Goal: Task Accomplishment & Management: Use online tool/utility

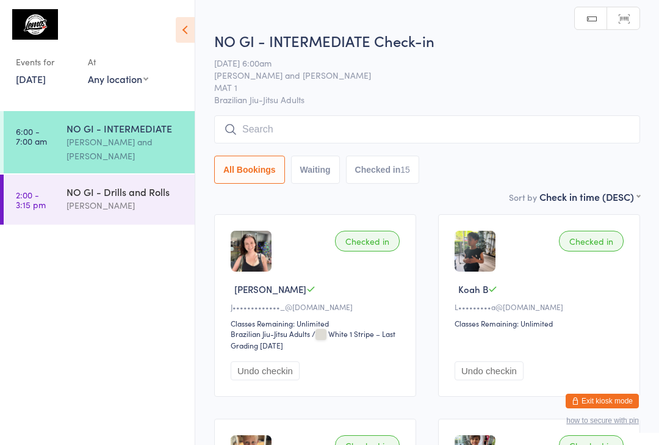
click at [46, 78] on link "[DATE]" at bounding box center [31, 78] width 30 height 13
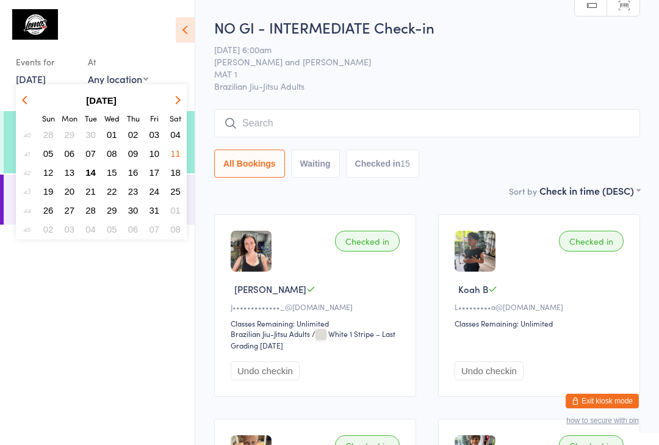
click at [98, 173] on button "14" at bounding box center [90, 172] width 19 height 16
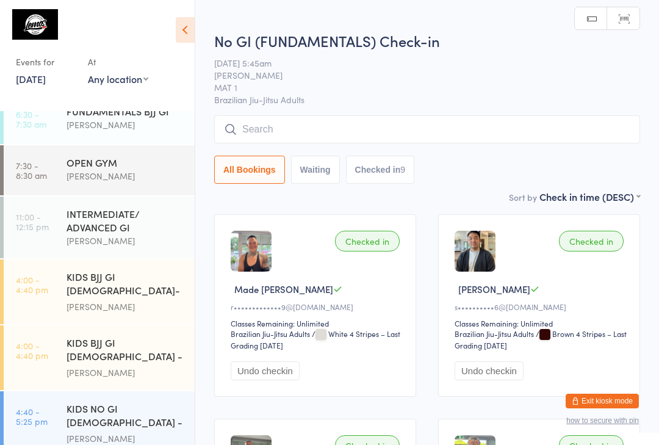
scroll to position [73, 0]
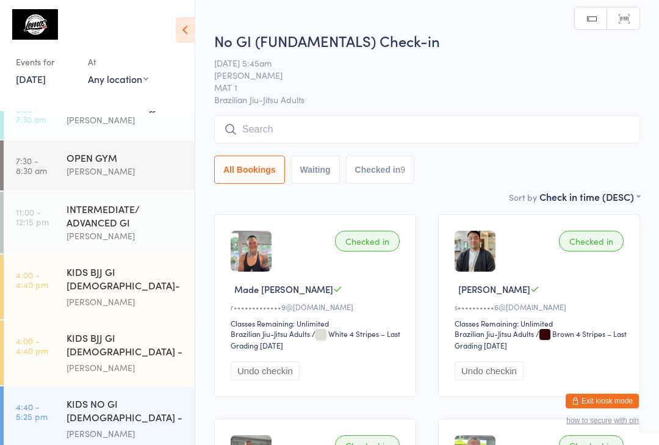
click at [143, 213] on div "INTERMEDIATE/ ADVANCED GI" at bounding box center [126, 215] width 118 height 27
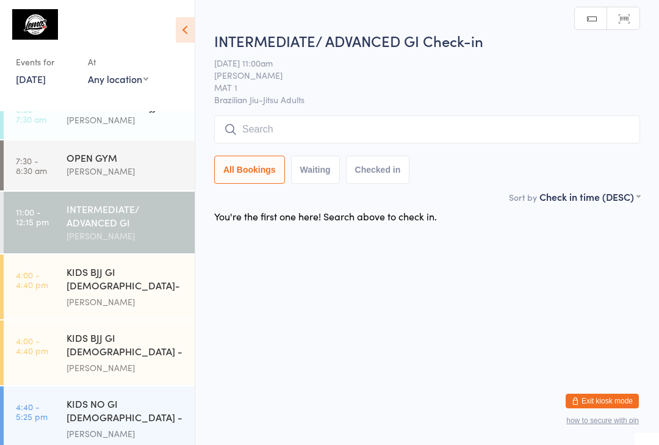
click at [482, 126] on input "search" at bounding box center [427, 129] width 426 height 28
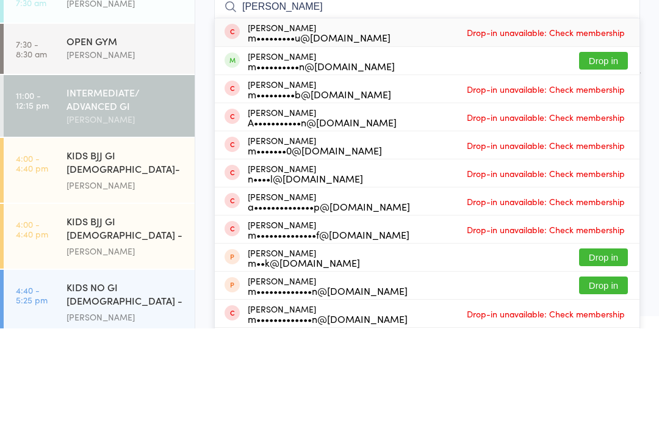
type input "[PERSON_NAME]"
click at [606, 168] on button "Drop in" at bounding box center [603, 177] width 49 height 18
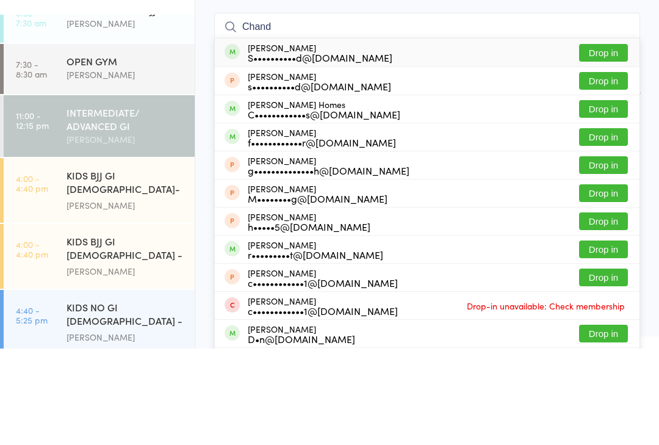
type input "Chand"
click at [608, 197] on button "Drop in" at bounding box center [603, 206] width 49 height 18
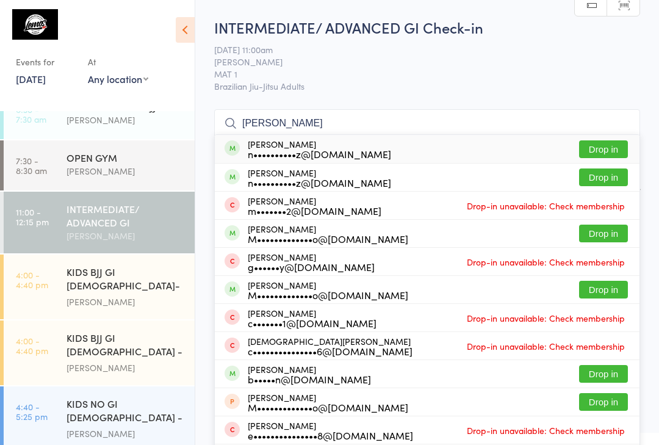
type input "[PERSON_NAME]"
click at [612, 185] on button "Drop in" at bounding box center [603, 177] width 49 height 18
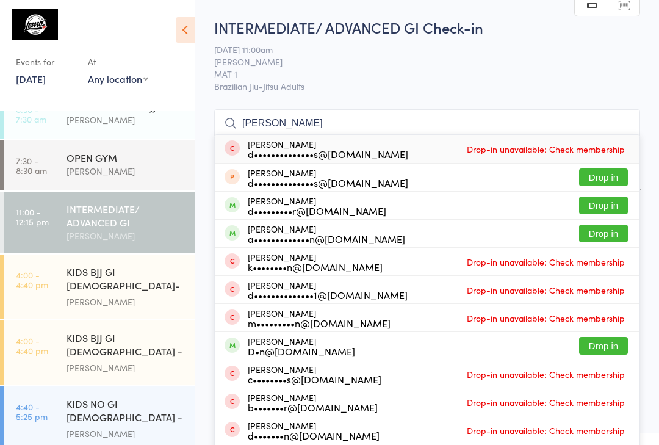
type input "[PERSON_NAME]"
click at [598, 205] on button "Drop in" at bounding box center [603, 206] width 49 height 18
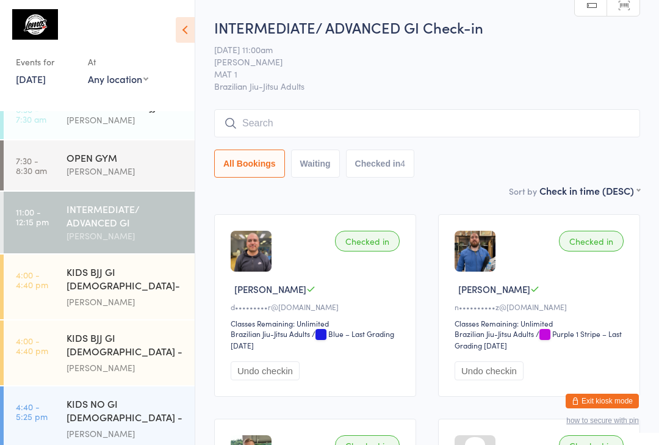
click at [416, 123] on input "search" at bounding box center [427, 123] width 426 height 28
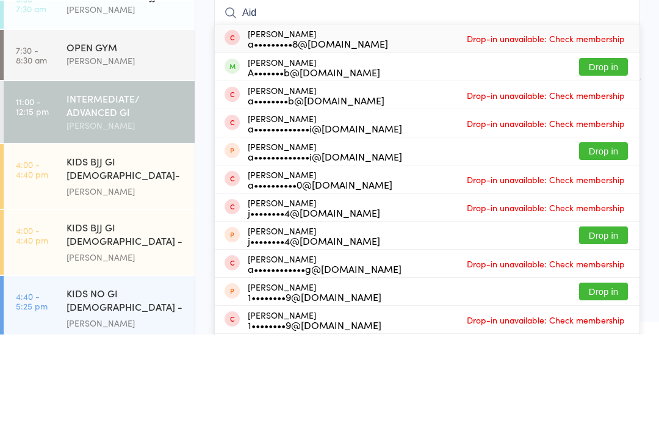
type input "Aid"
click at [608, 168] on button "Drop in" at bounding box center [603, 177] width 49 height 18
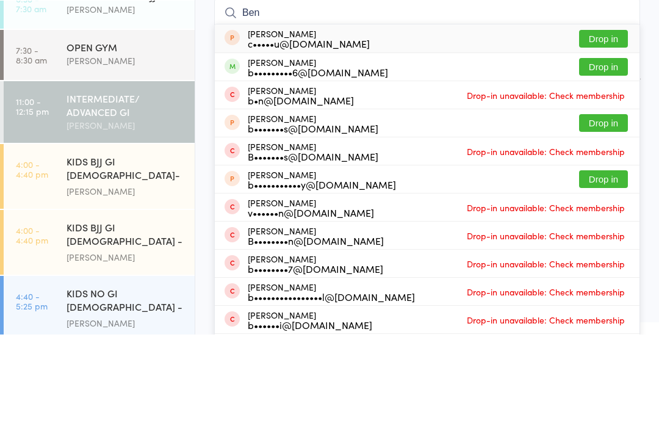
type input "Ben"
click at [607, 168] on button "Drop in" at bounding box center [603, 177] width 49 height 18
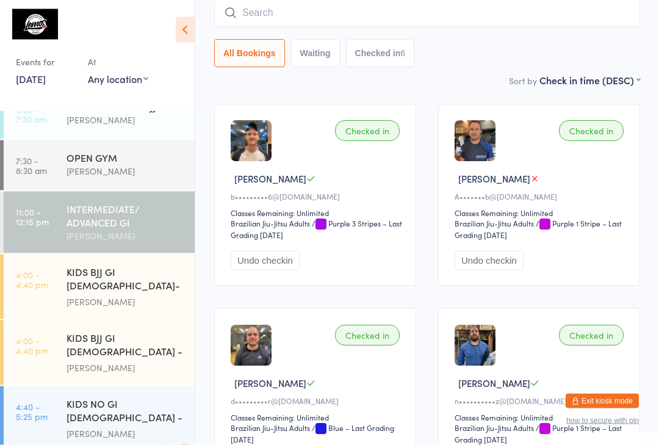
scroll to position [110, 0]
click at [413, 13] on input "search" at bounding box center [427, 13] width 426 height 28
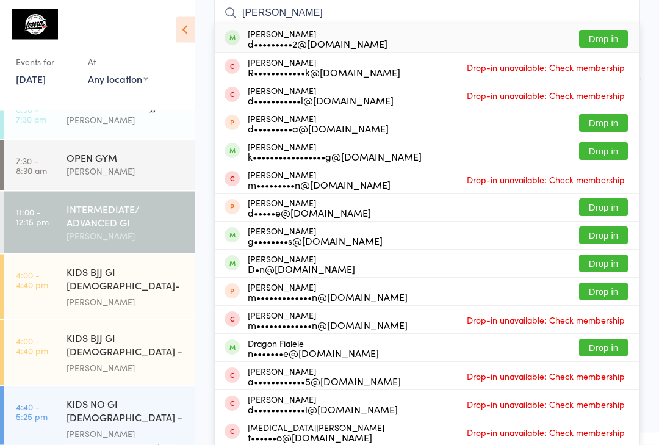
type input "[PERSON_NAME]"
click at [611, 41] on button "Drop in" at bounding box center [603, 40] width 49 height 18
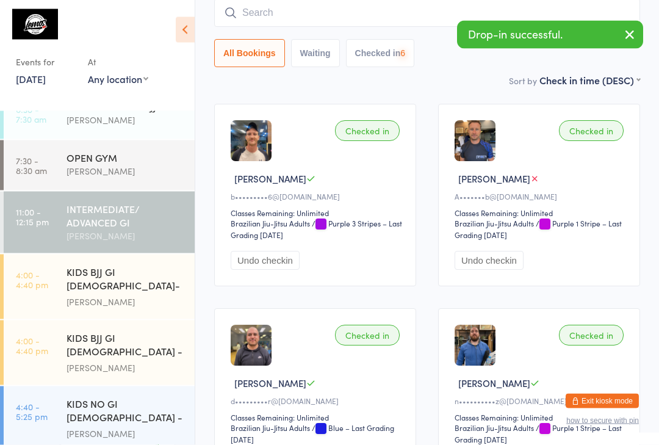
scroll to position [110, 0]
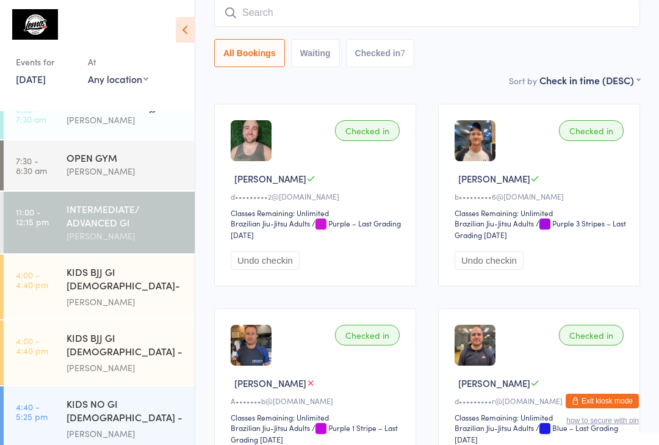
click at [260, 24] on input "search" at bounding box center [427, 13] width 426 height 28
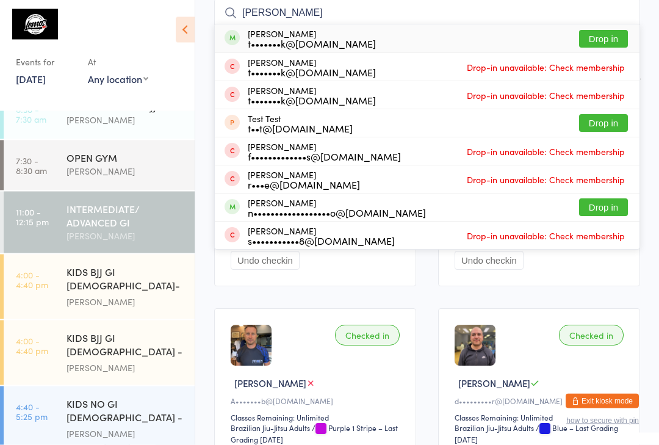
type input "[PERSON_NAME]"
click at [601, 41] on button "Drop in" at bounding box center [603, 40] width 49 height 18
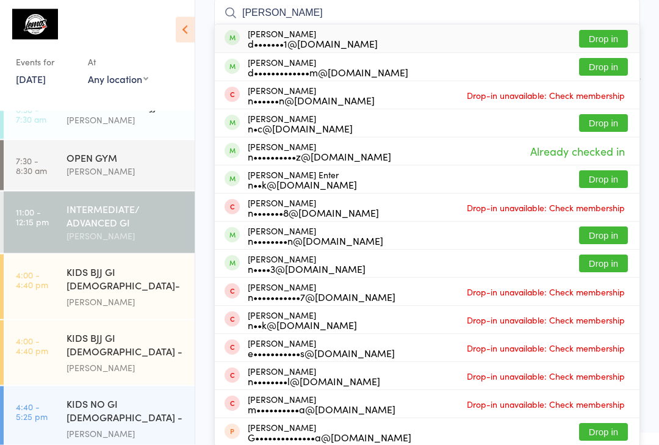
type input "[PERSON_NAME]"
click at [609, 38] on button "Drop in" at bounding box center [603, 40] width 49 height 18
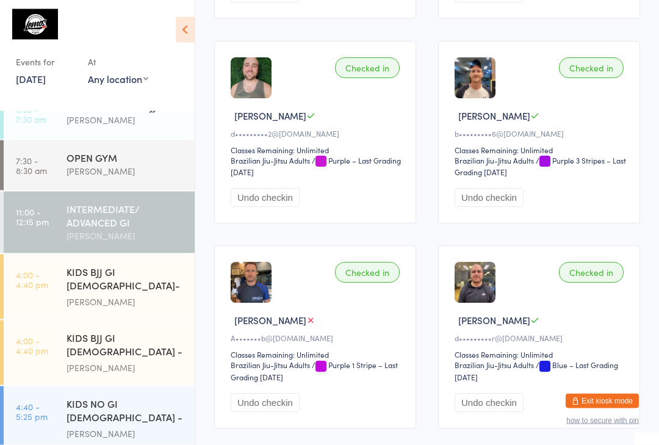
scroll to position [378, 0]
